Goal: Information Seeking & Learning: Learn about a topic

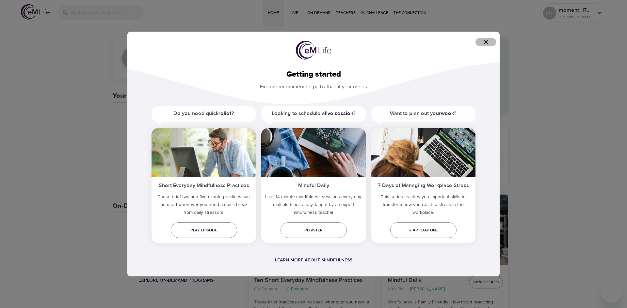
click at [485, 41] on icon "button" at bounding box center [485, 42] width 5 height 5
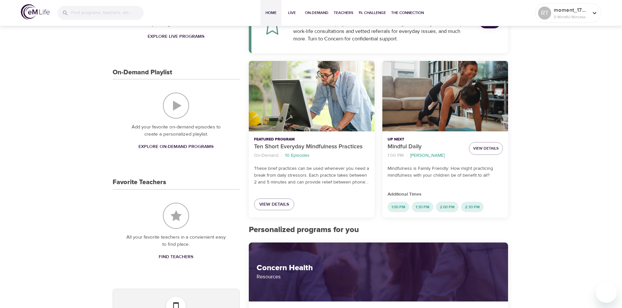
scroll to position [196, 0]
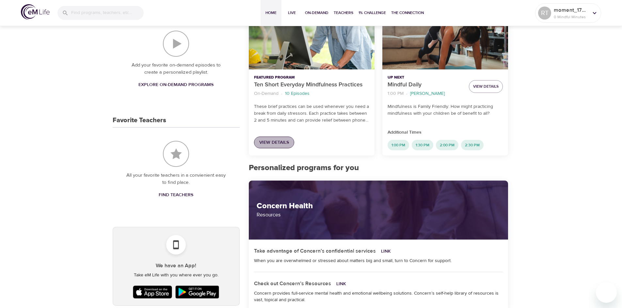
click at [280, 143] on span "View Details" at bounding box center [274, 143] width 30 height 8
